Goal: Information Seeking & Learning: Learn about a topic

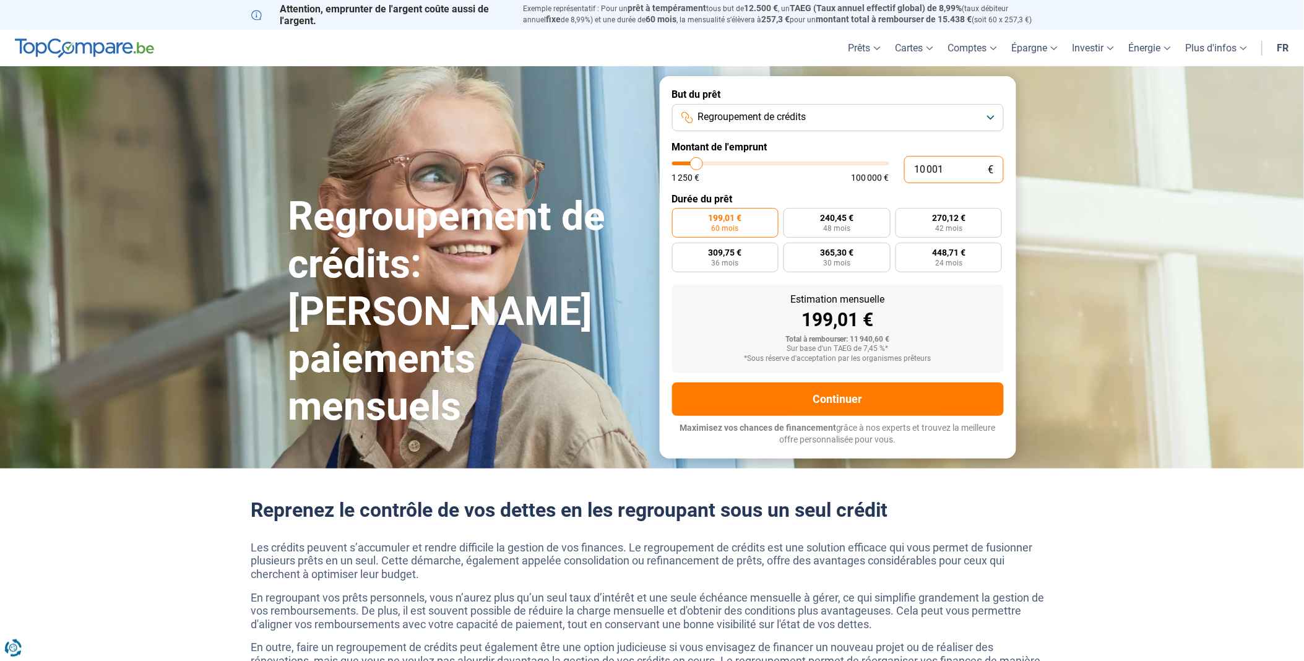
drag, startPoint x: 962, startPoint y: 170, endPoint x: 845, endPoint y: 170, distance: 117.6
click at [847, 170] on div "10 001 € 1 250 € 100 000 €" at bounding box center [838, 169] width 332 height 27
type input "10000"
radio input "true"
type input "1"
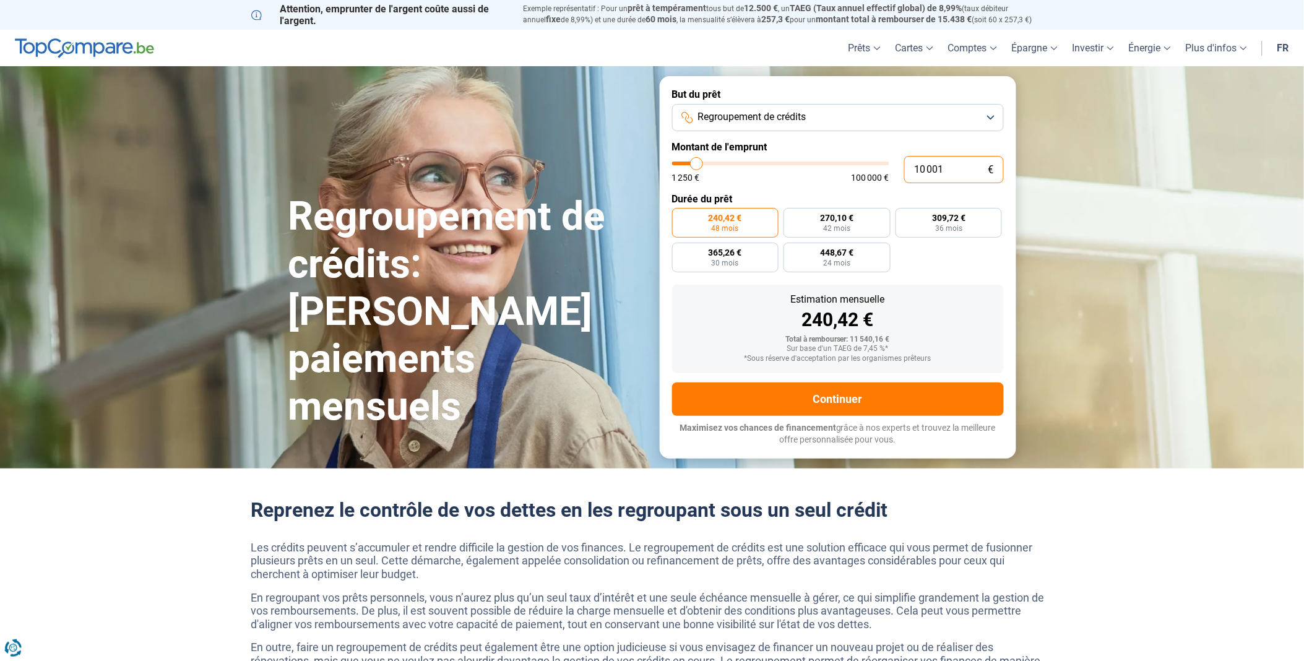
type input "1250"
type input "13"
type input "1250"
type input "130"
type input "1250"
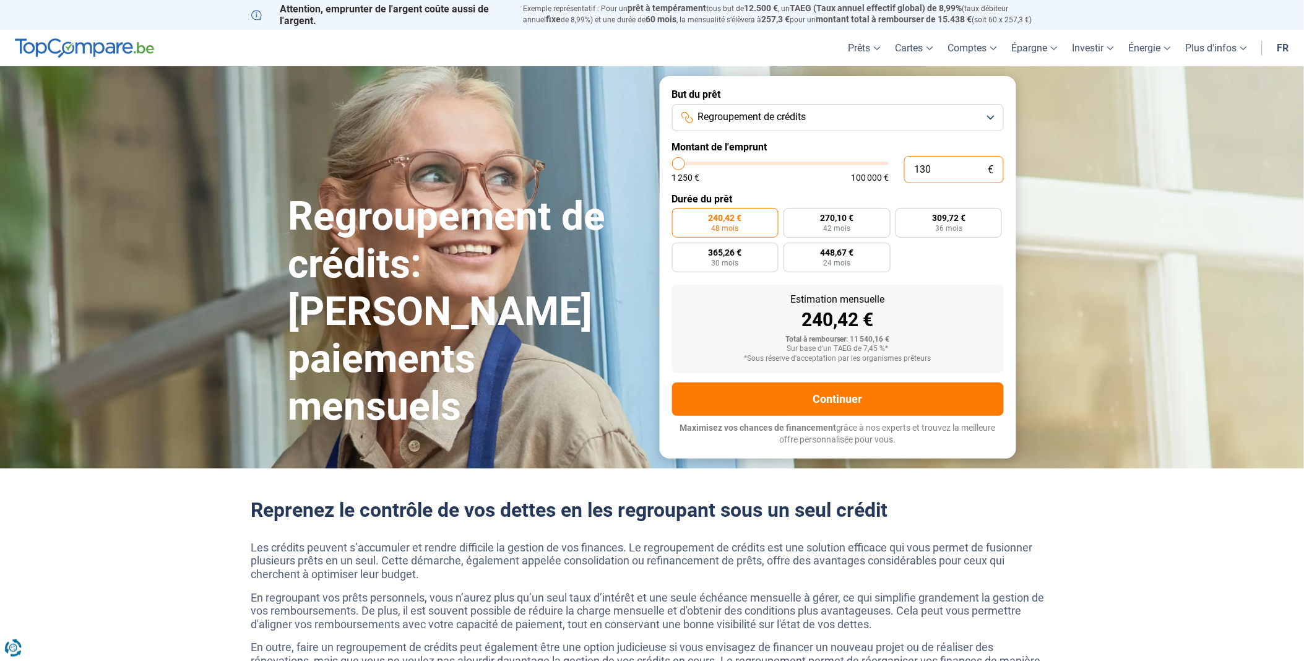
type input "1 300"
type input "1250"
type input "13 000"
type input "13000"
type input "130 000"
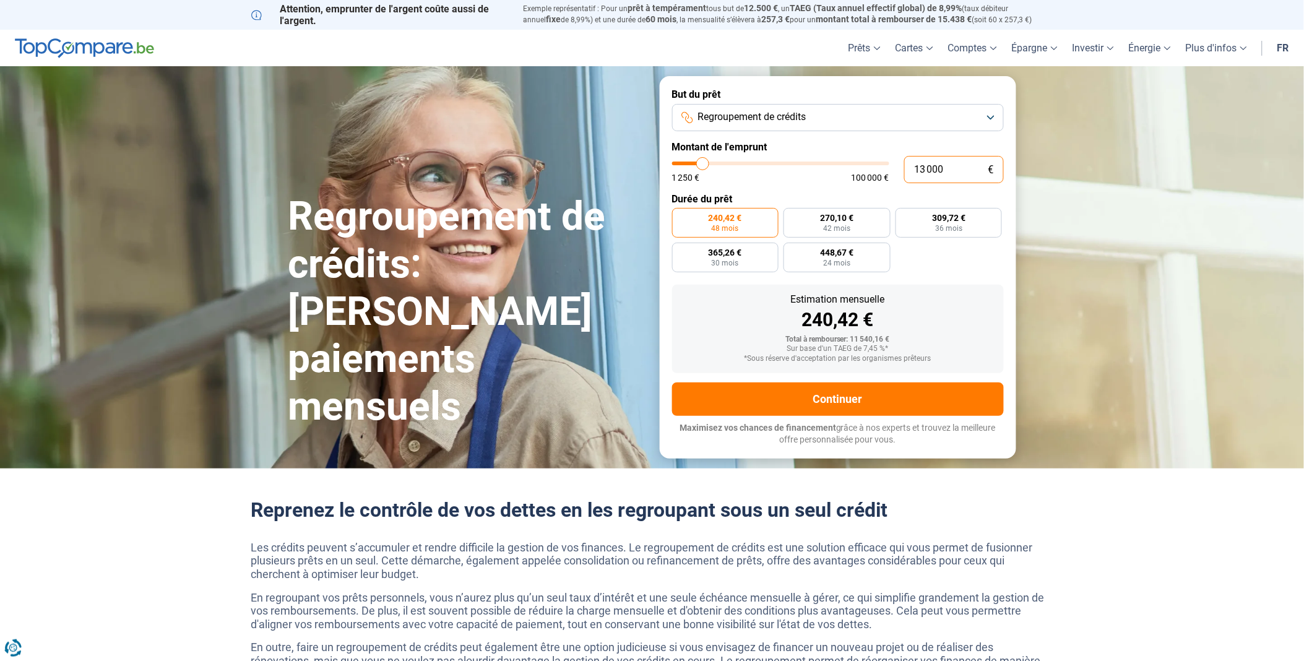
type input "100000"
type input "100 000"
type input "100000"
radio input "false"
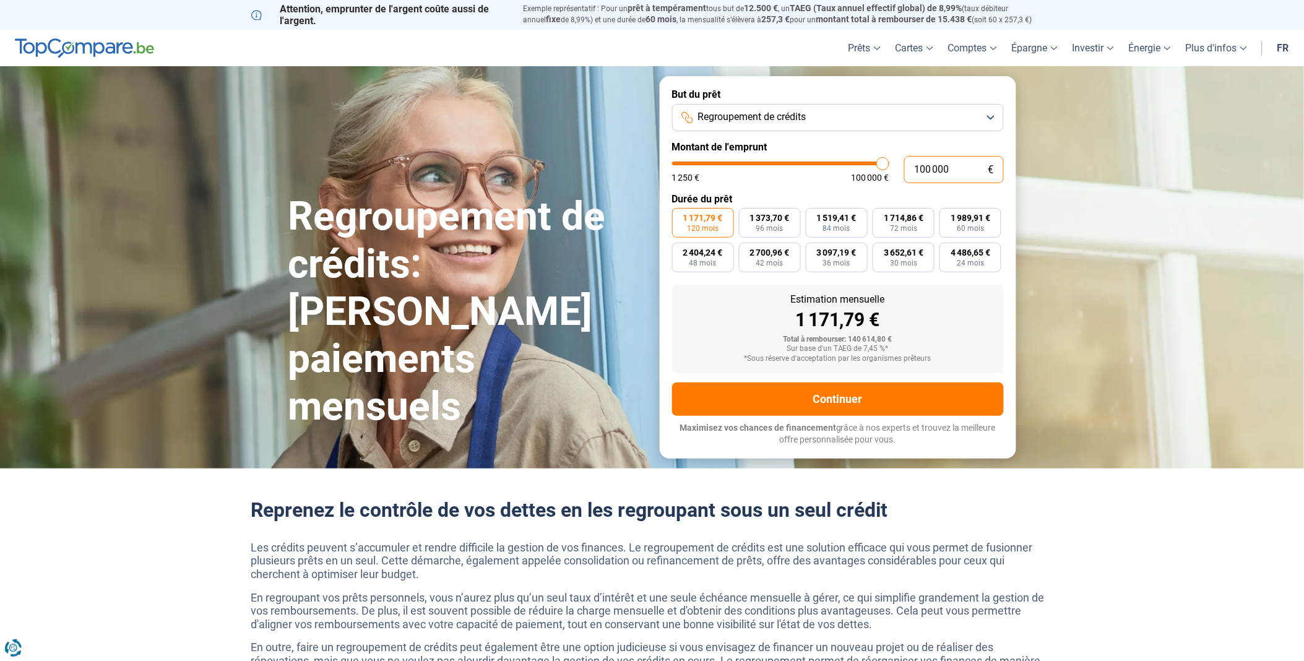
type input "100 000"
click at [814, 108] on button "Regroupement de crédits" at bounding box center [838, 117] width 332 height 27
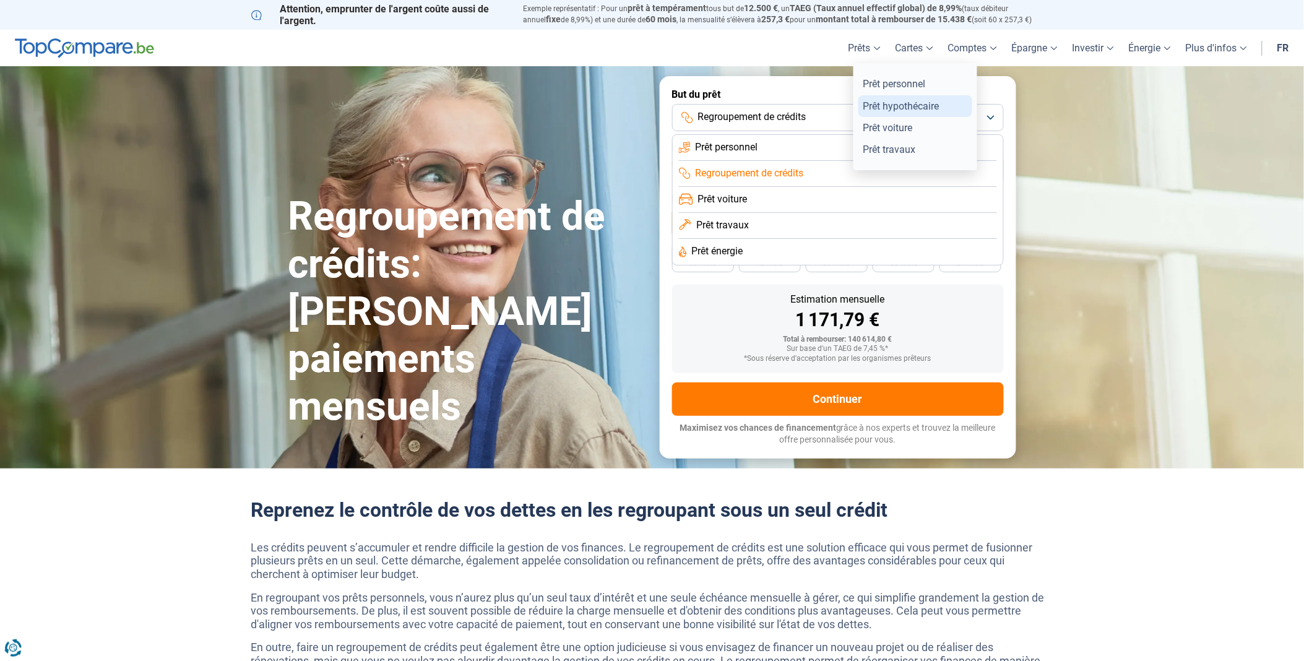
click at [891, 102] on link "Prêt hypothécaire" at bounding box center [915, 106] width 114 height 22
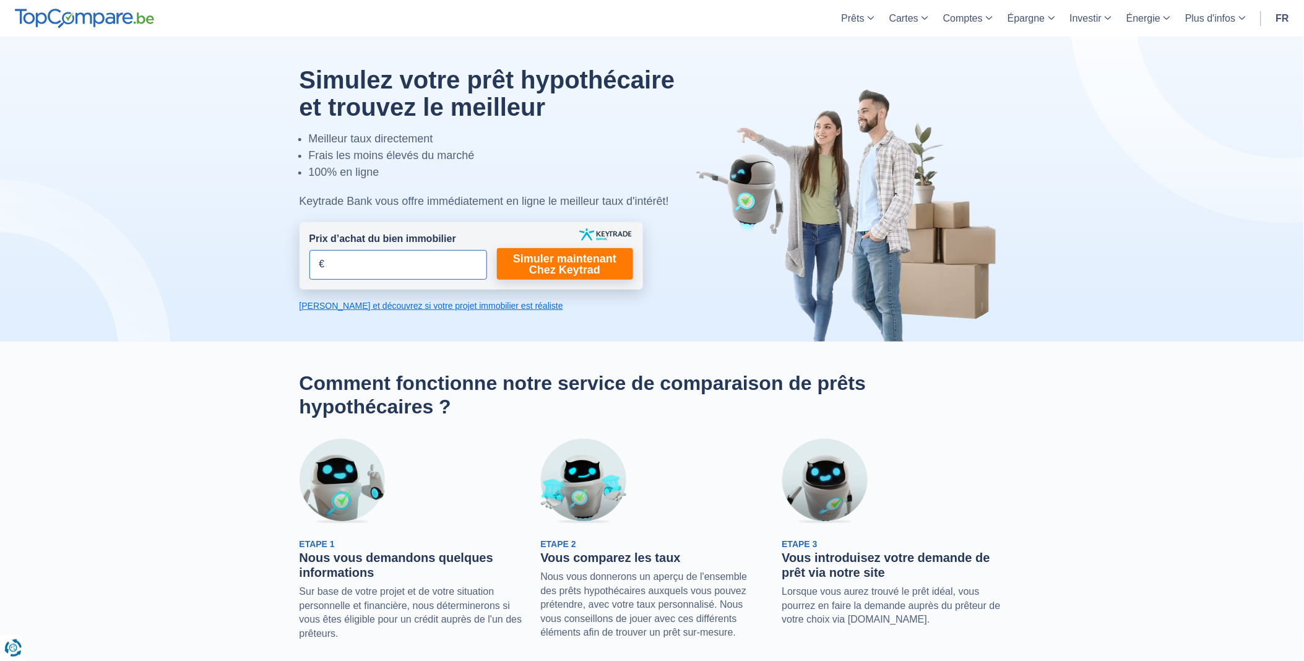
click at [434, 274] on input "Prix d’achat du bien immobilier" at bounding box center [398, 265] width 178 height 30
type input "130.000"
click at [518, 260] on link "Simuler maintenant Chez Keytrad" at bounding box center [565, 264] width 136 height 32
click at [582, 262] on link "Simuler maintenant Chez Keytrad" at bounding box center [565, 264] width 136 height 32
click at [467, 306] on link "[PERSON_NAME] et découvrez si votre projet immobilier est réaliste" at bounding box center [471, 306] width 343 height 12
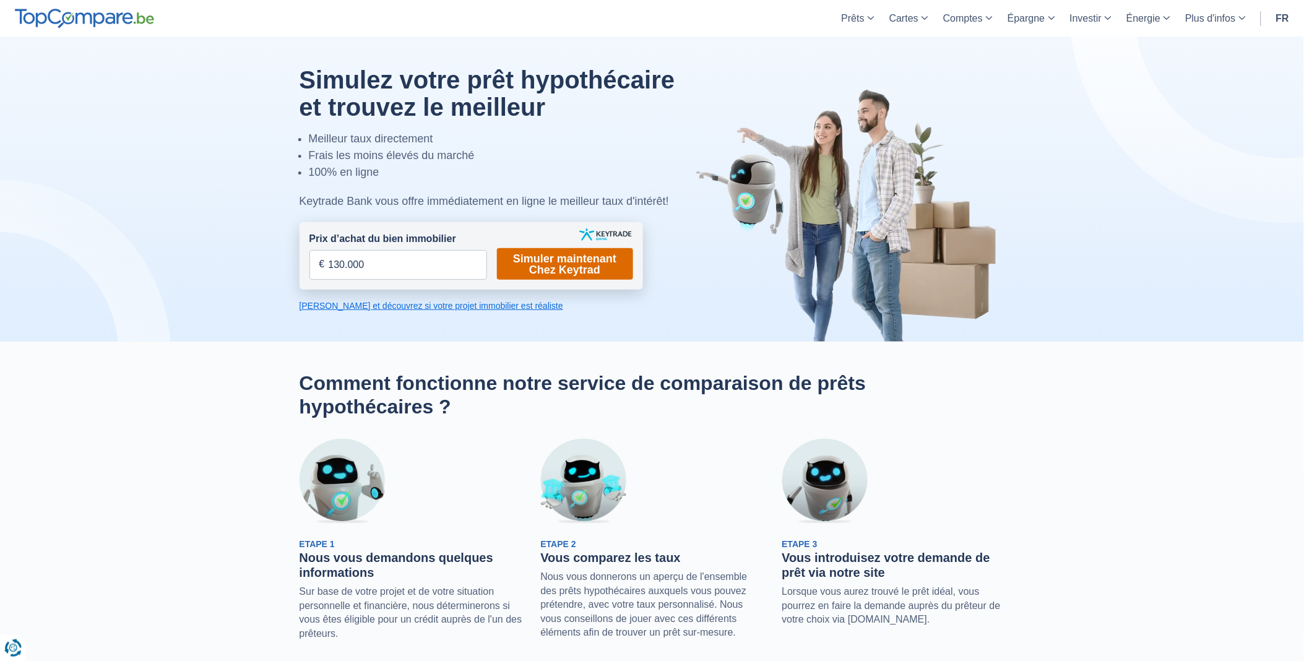
click at [608, 257] on link "Simuler maintenant Chez Keytrad" at bounding box center [565, 264] width 136 height 32
click at [416, 261] on input "130.000" at bounding box center [398, 265] width 178 height 30
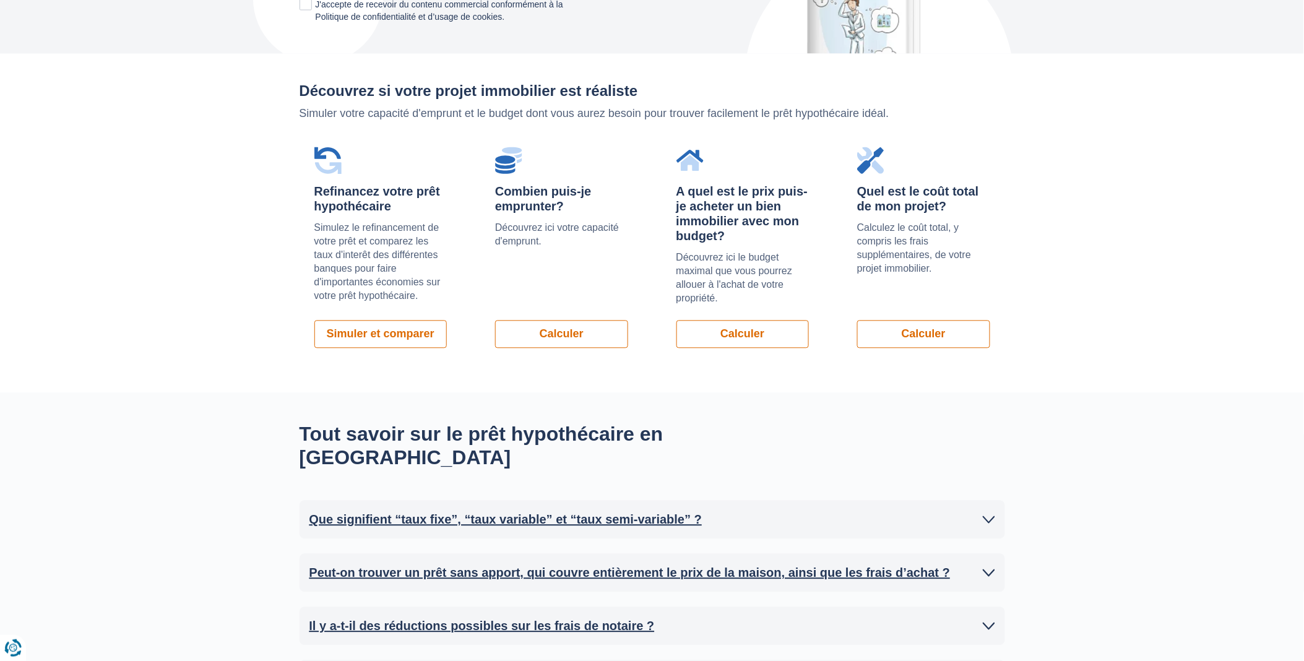
scroll to position [825, 0]
